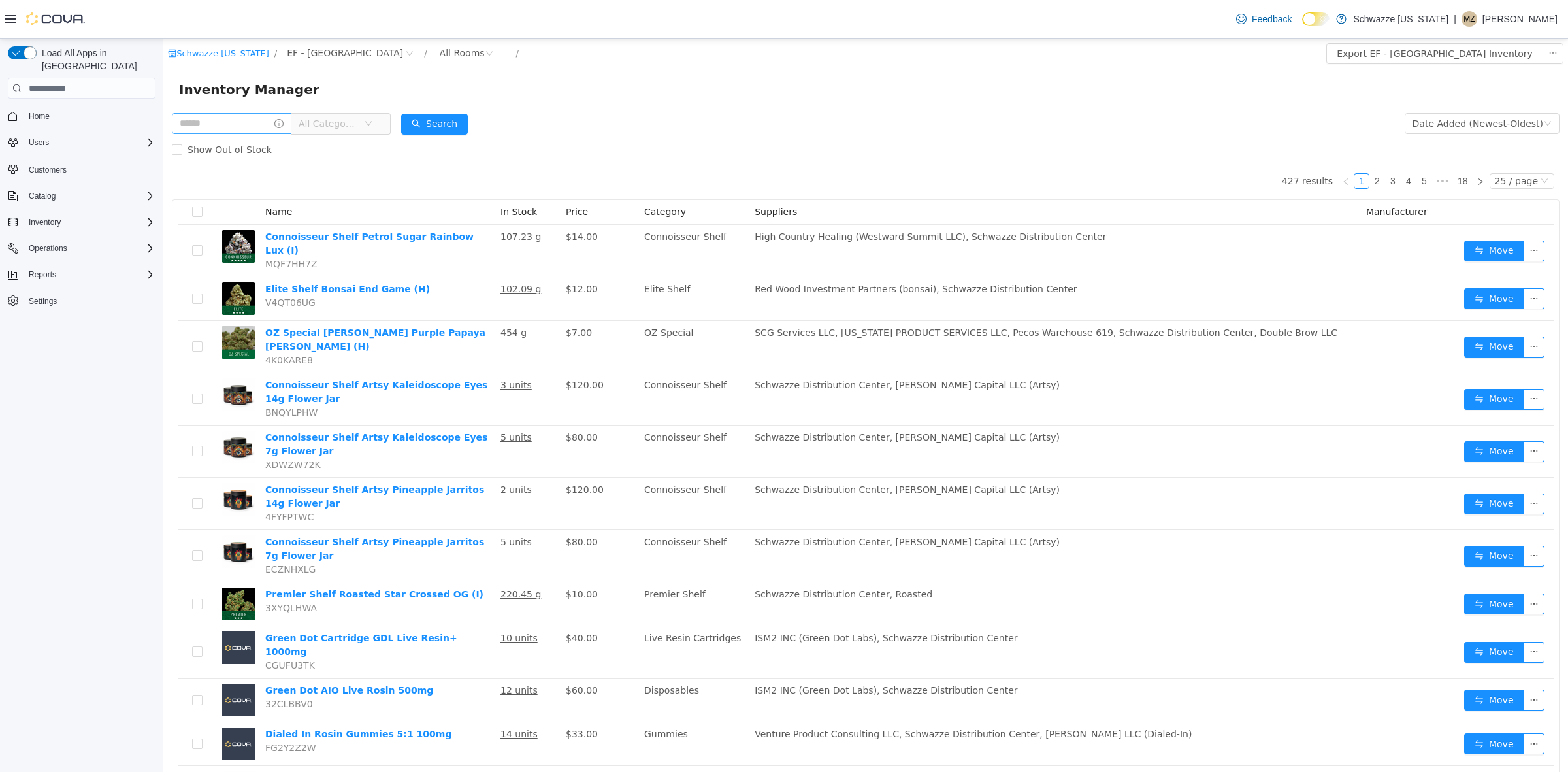
click at [262, 123] on input "text" at bounding box center [232, 123] width 120 height 21
type input "**********"
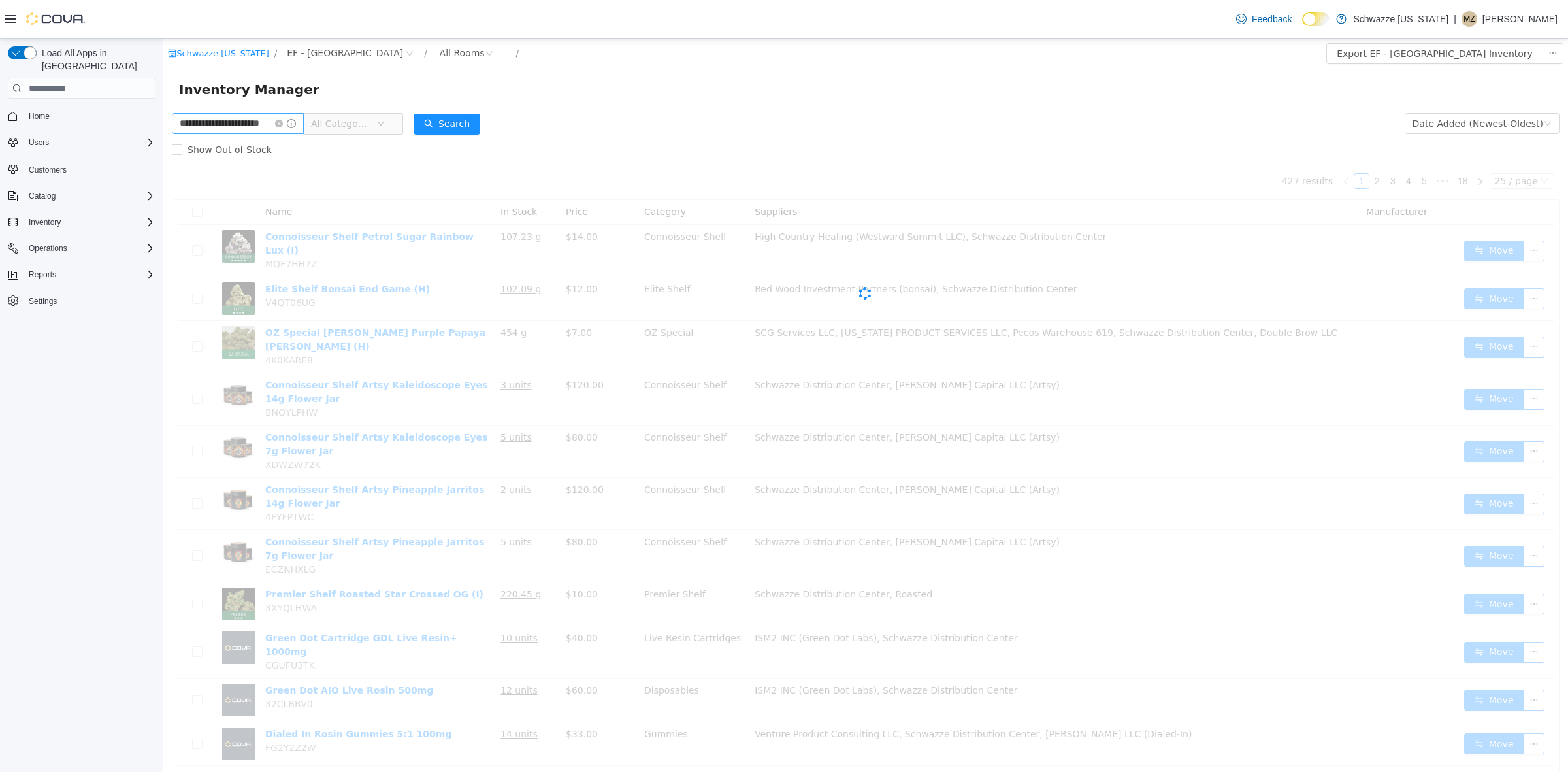
scroll to position [0, 19]
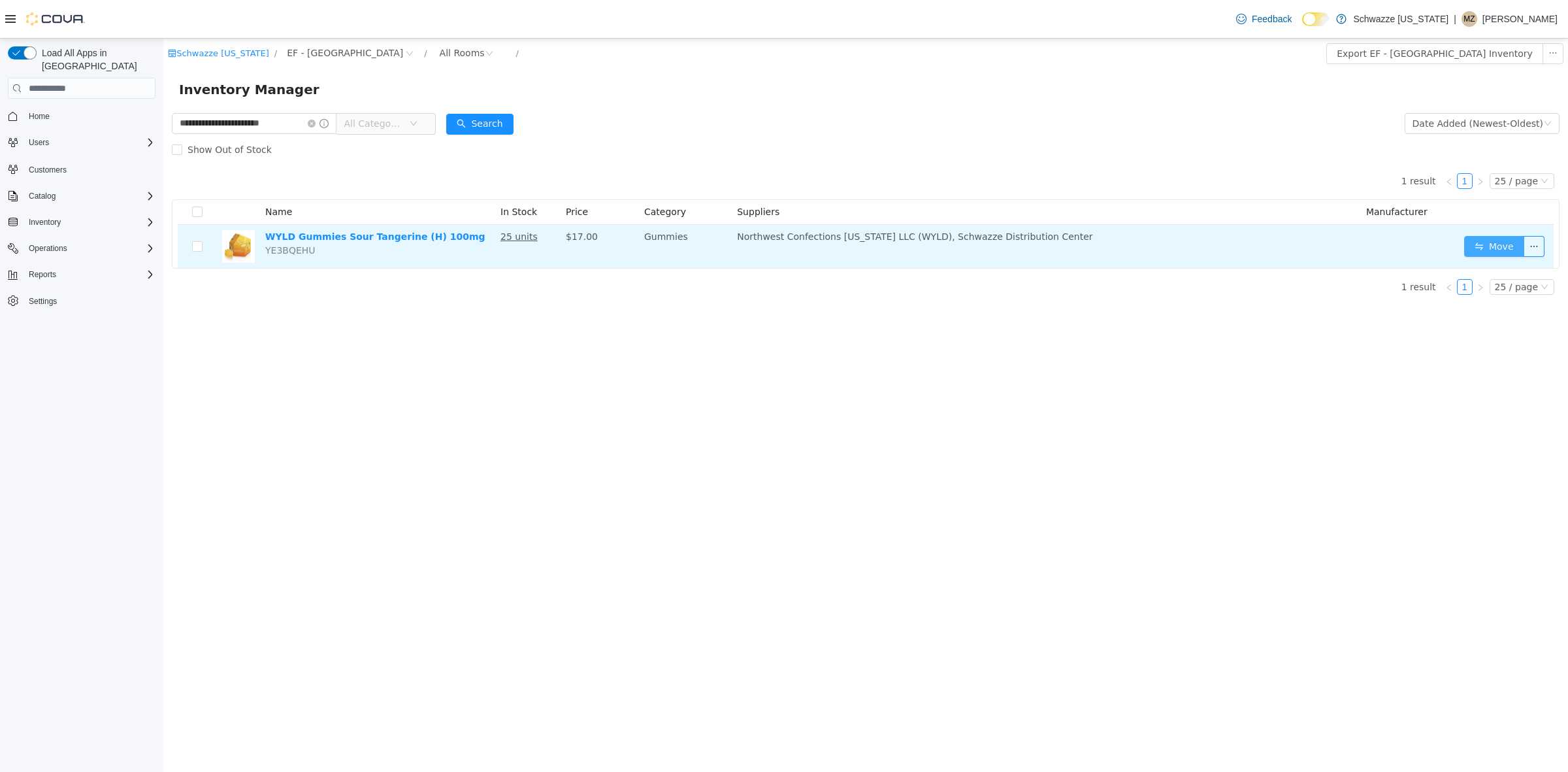
click at [1505, 242] on button "Move" at bounding box center [1494, 246] width 60 height 21
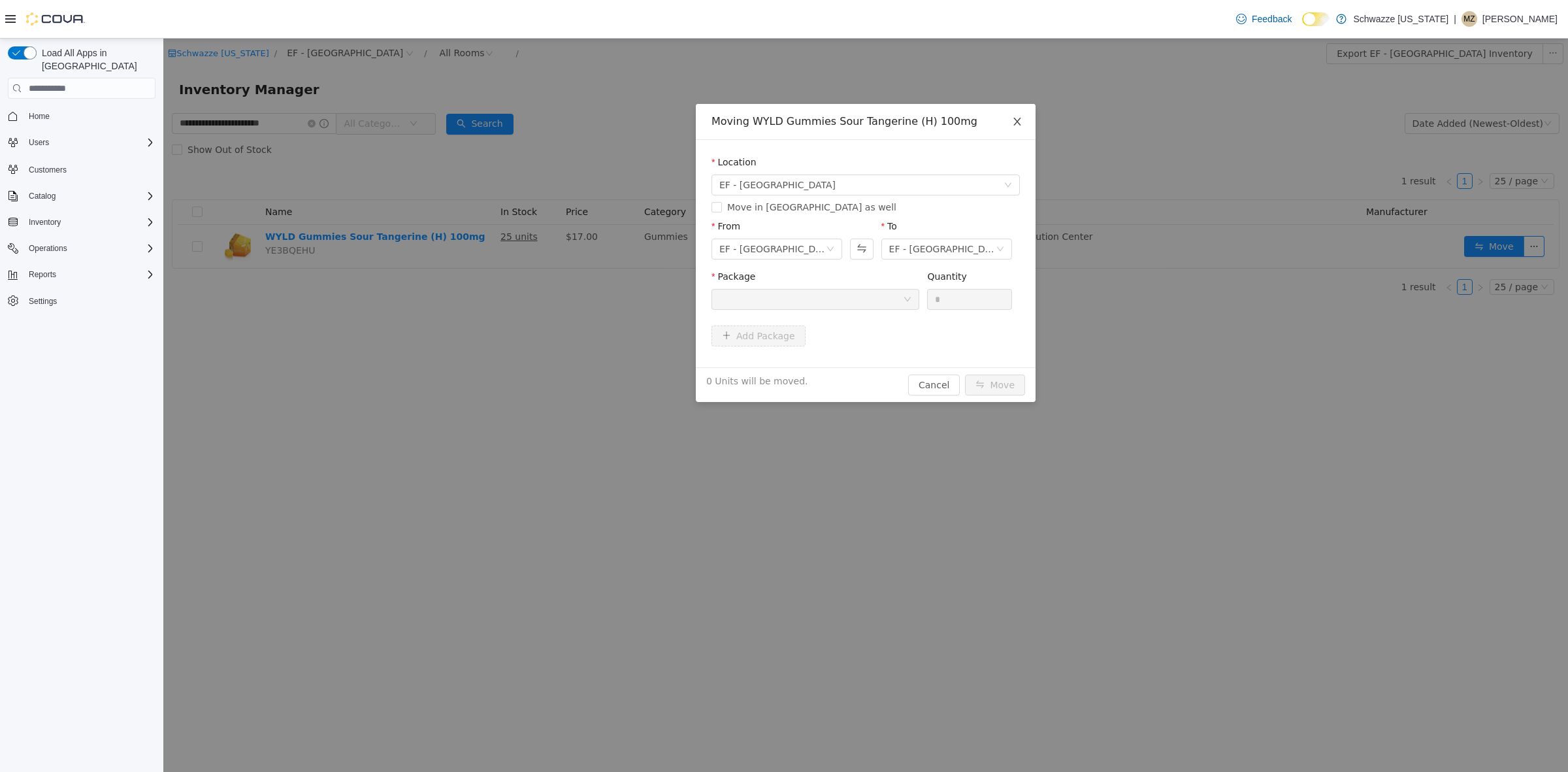
click at [1020, 115] on span "Close" at bounding box center [1017, 122] width 37 height 37
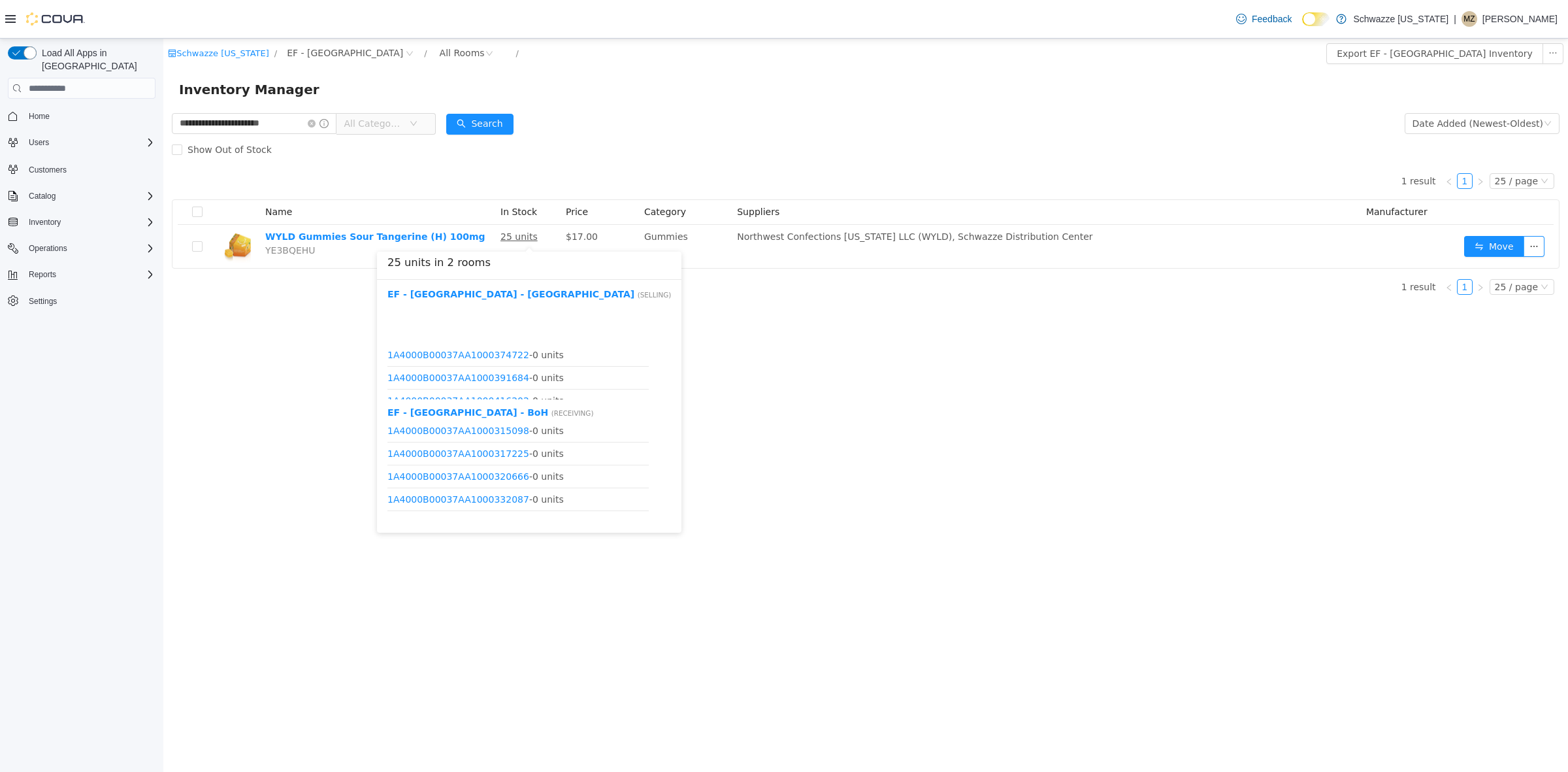
scroll to position [223, 0]
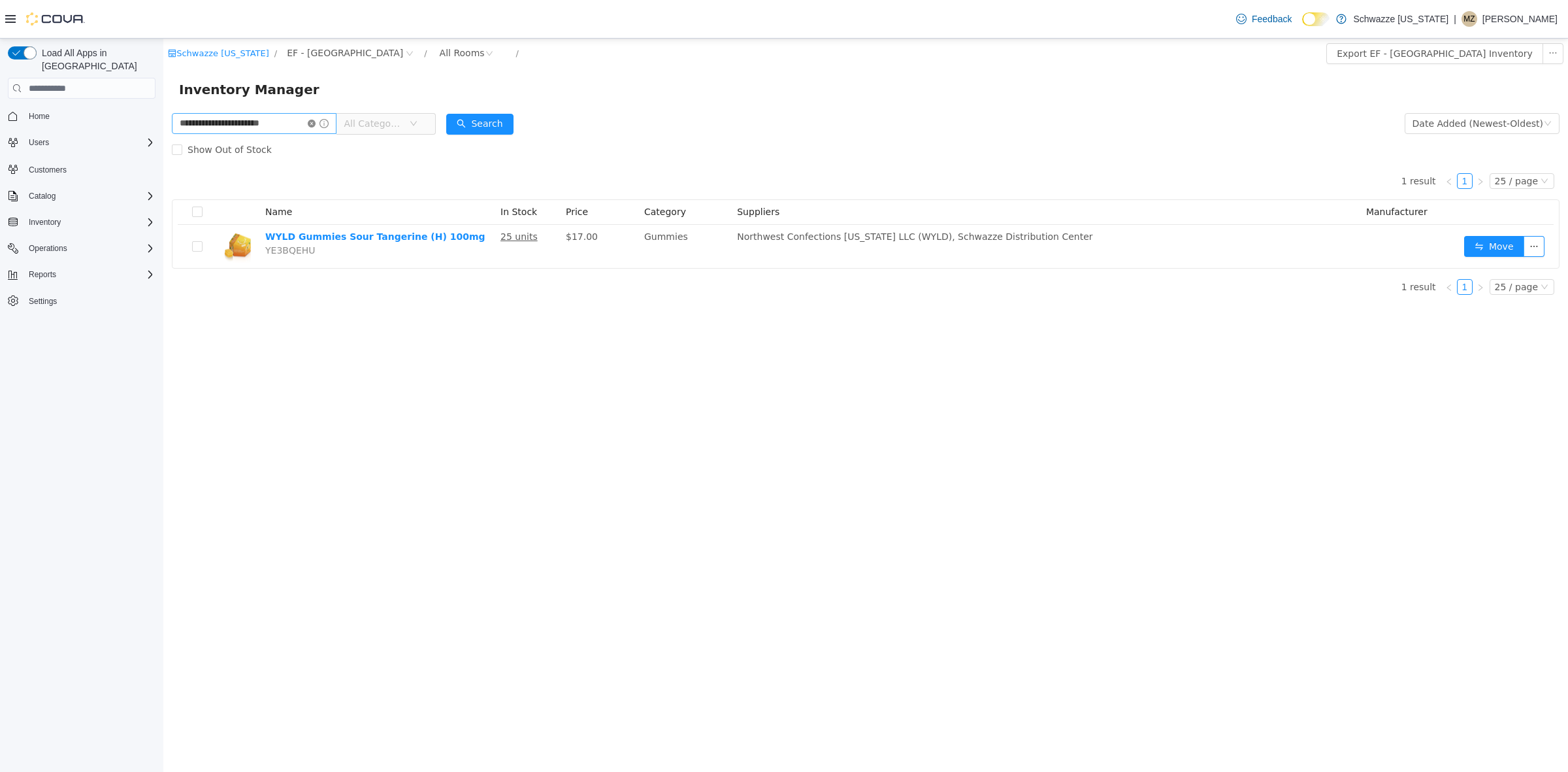
click at [308, 120] on icon "icon: close-circle" at bounding box center [311, 124] width 8 height 8
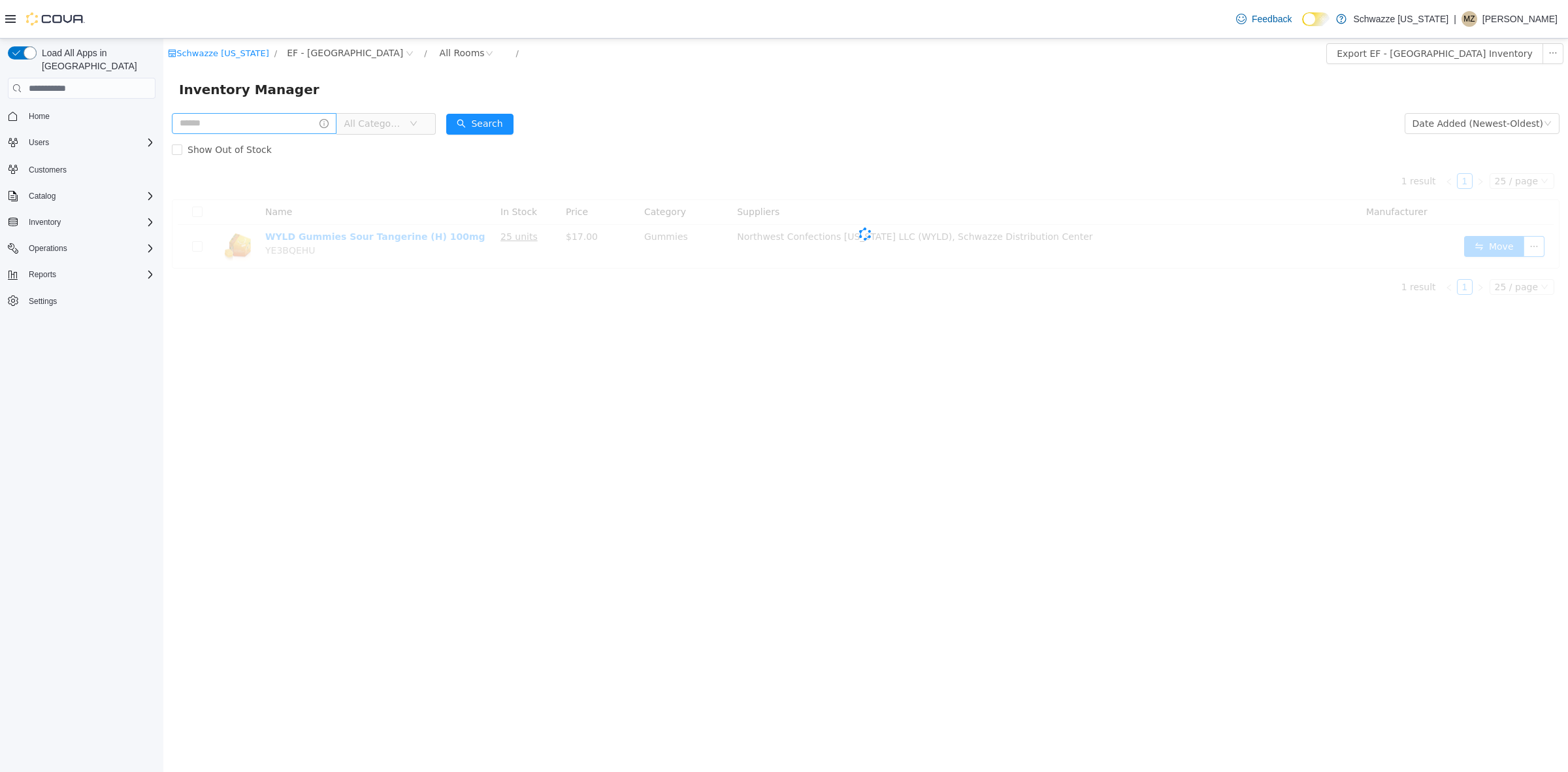
click at [460, 106] on div "Inventory Manager" at bounding box center [865, 89] width 1405 height 42
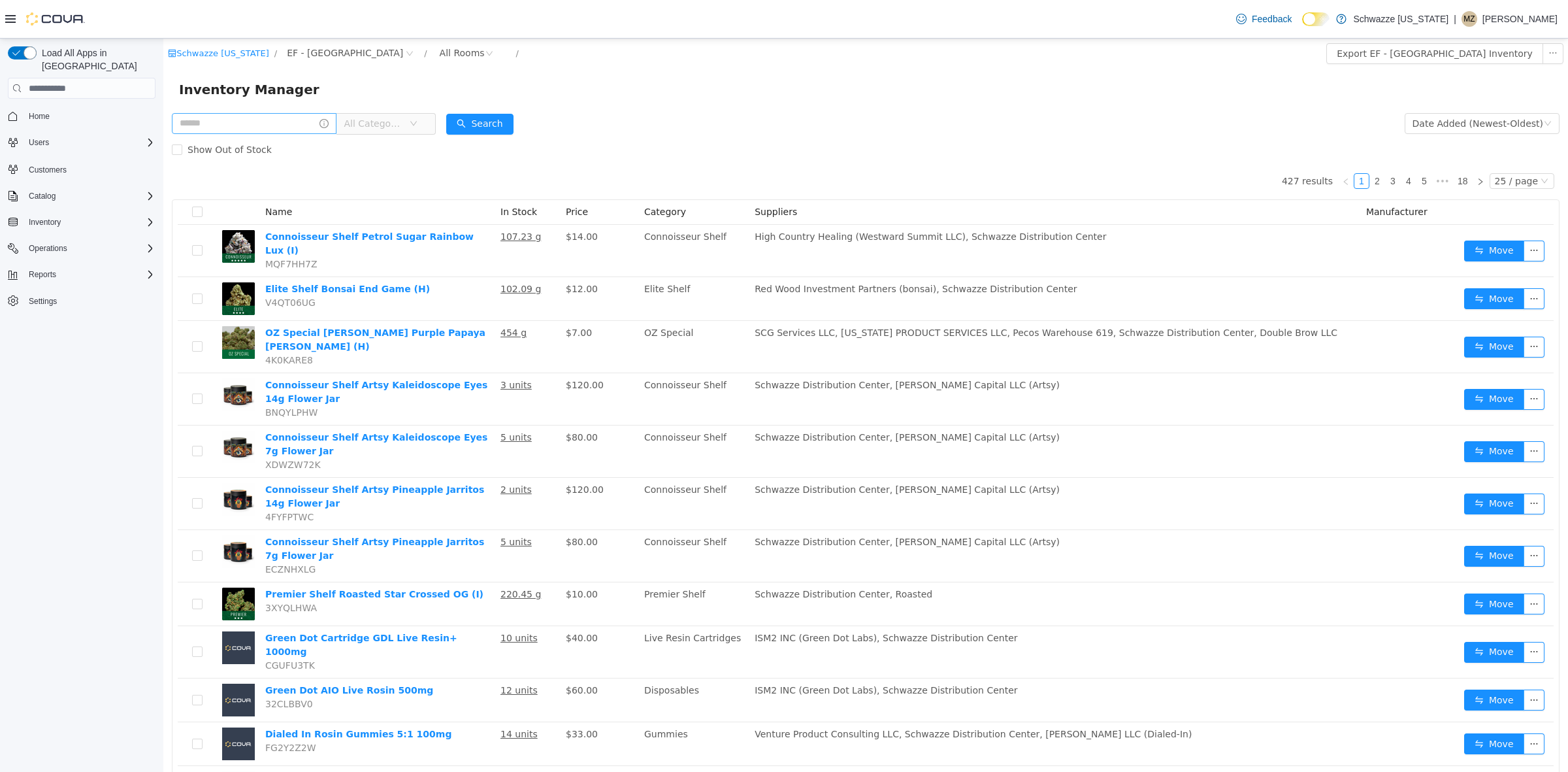
click at [491, 86] on div "Inventory Manager" at bounding box center [866, 89] width 1373 height 21
click at [278, 119] on input "text" at bounding box center [254, 123] width 165 height 21
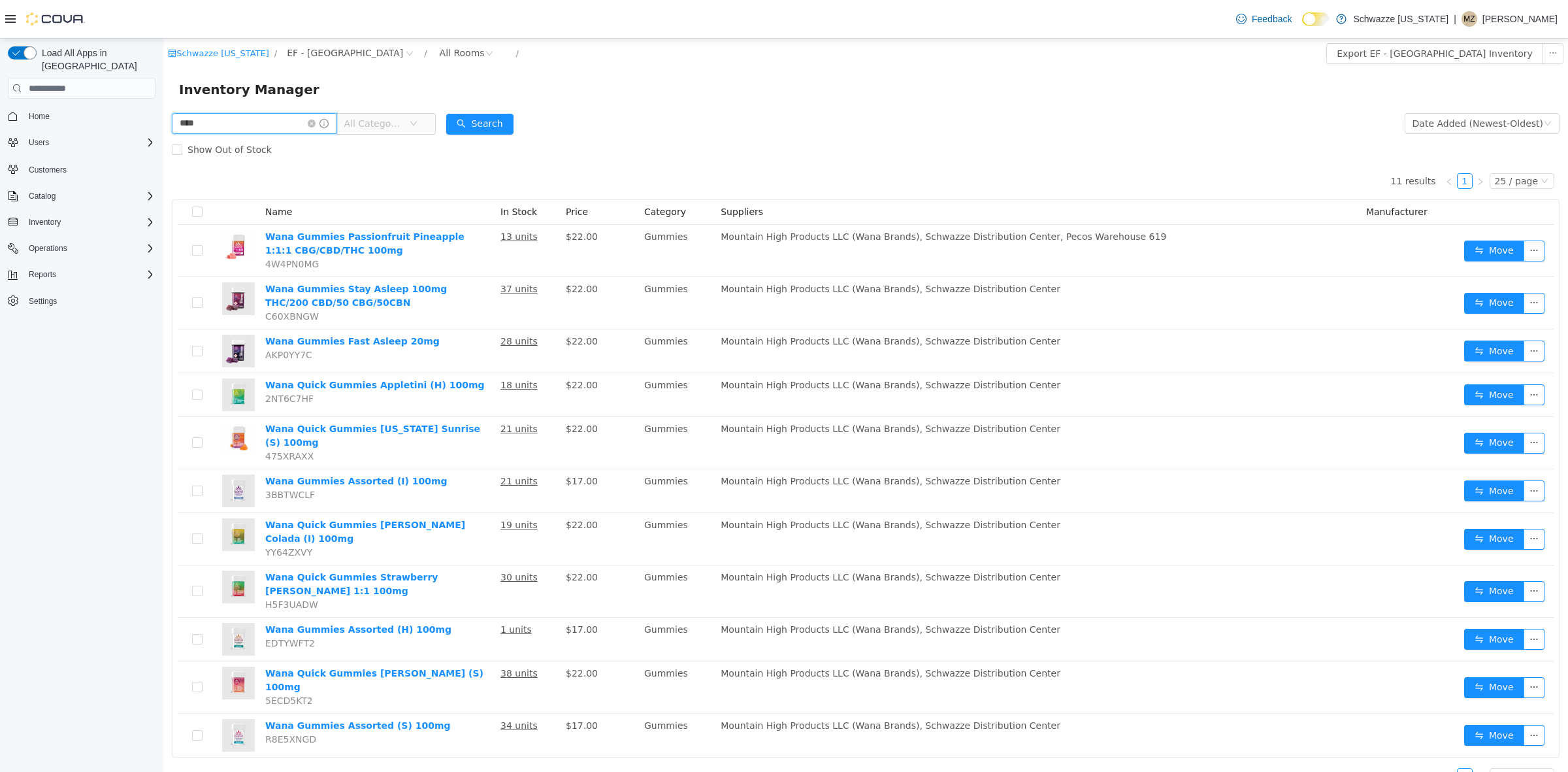
drag, startPoint x: 278, startPoint y: 119, endPoint x: 72, endPoint y: 116, distance: 206.0
click at [163, 116] on html "Schwazze [US_STATE] / EF - [GEOGRAPHIC_DATA] / All Rooms / Export EF - [GEOGRAP…" at bounding box center [865, 405] width 1405 height 733
type input "****"
